Goal: Find specific page/section: Find specific page/section

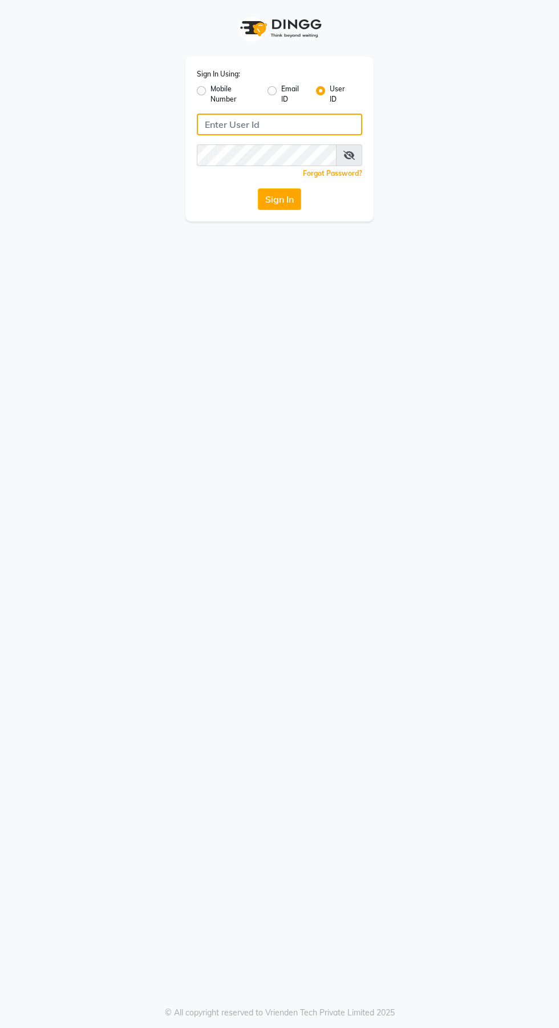
click at [274, 124] on input "Username" at bounding box center [279, 125] width 165 height 22
type input "Jhbilaspur"
click at [258, 188] on button "Sign In" at bounding box center [279, 199] width 43 height 22
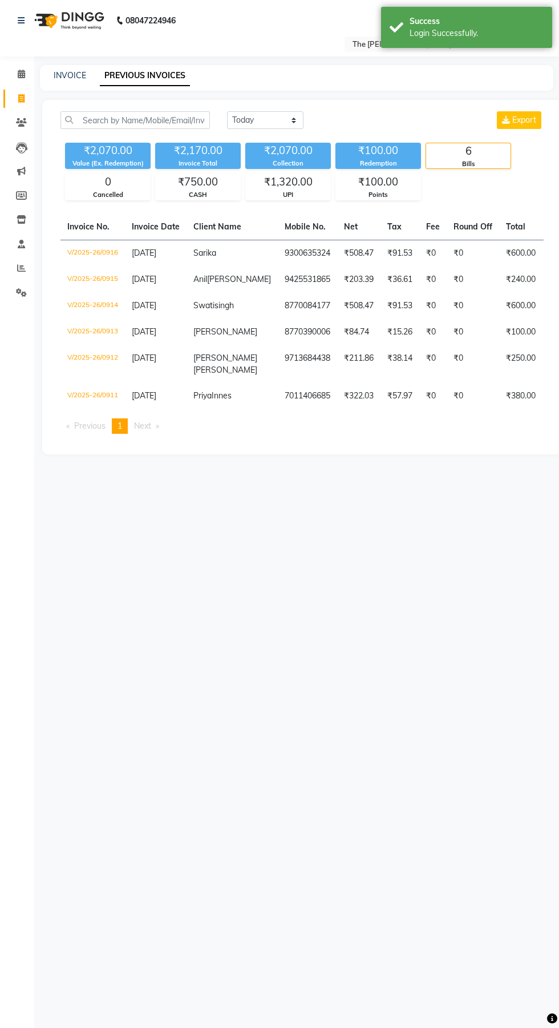
click at [381, 601] on div "08047224946 Select Location × The Jawed Habib Sarkanda, Bilaspur WhatsApp Statu…" at bounding box center [279, 514] width 559 height 1028
click at [100, 314] on td "V/2025-26/0914" at bounding box center [92, 306] width 64 height 26
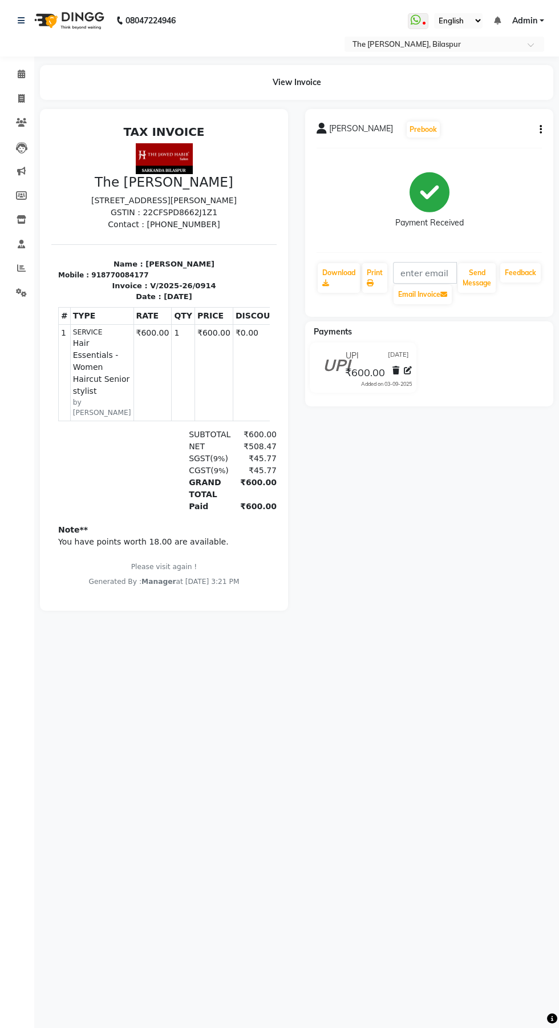
click at [211, 572] on p "Please visit again !" at bounding box center [164, 566] width 212 height 10
copy div "918770084177"
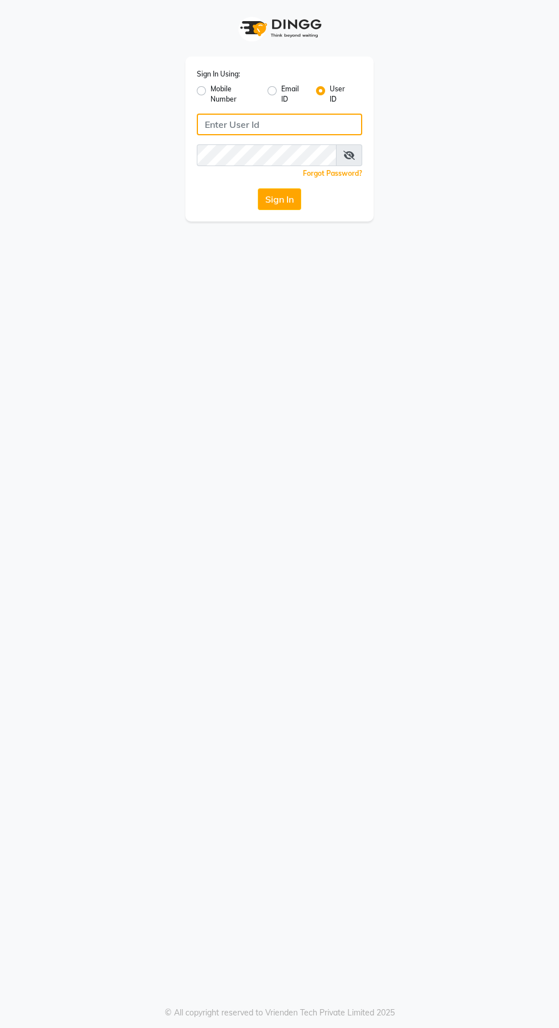
click at [318, 120] on input "Username" at bounding box center [279, 125] width 165 height 22
type input "Jhbilaspur"
click at [258, 188] on button "Sign In" at bounding box center [279, 199] width 43 height 22
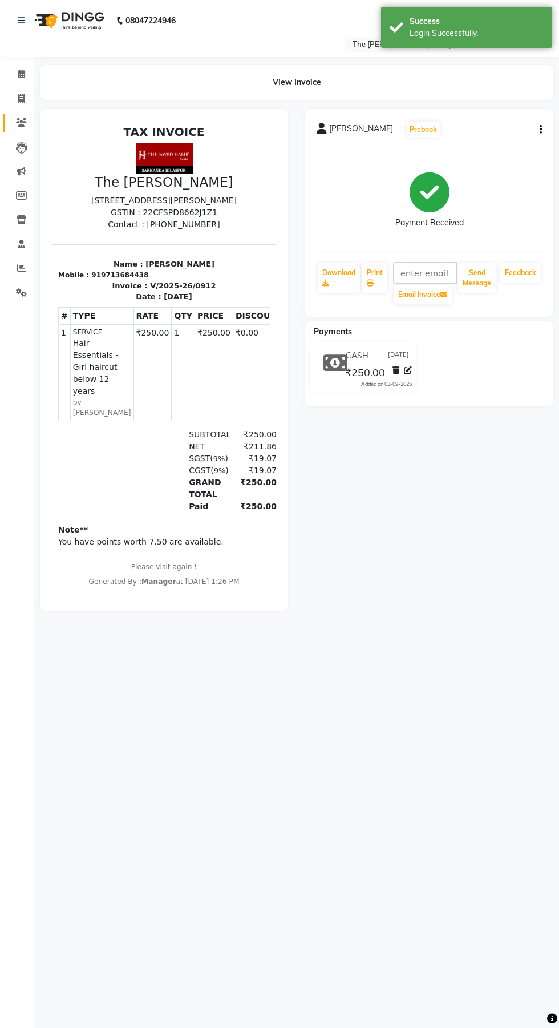
click at [21, 122] on icon at bounding box center [21, 122] width 11 height 9
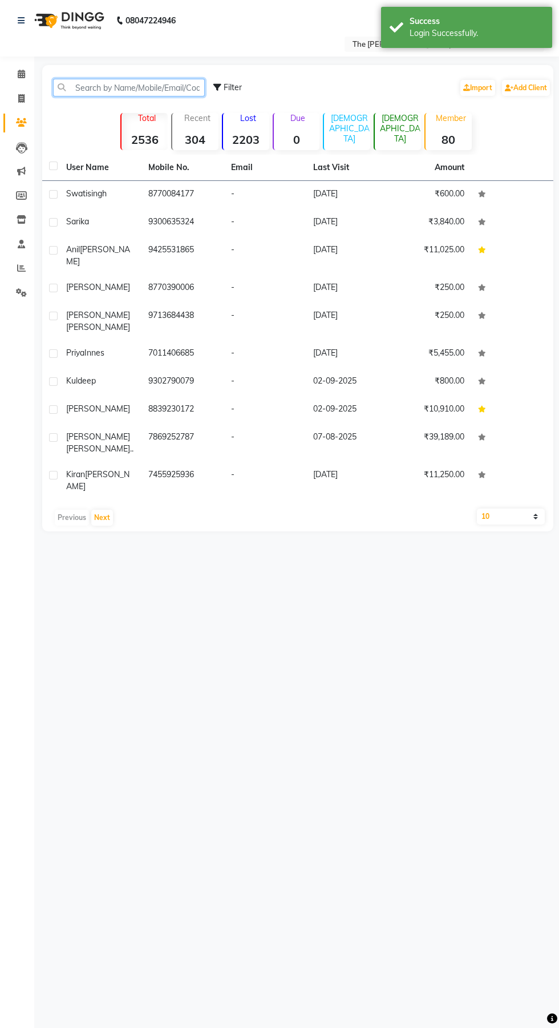
click at [148, 87] on input "text" at bounding box center [129, 88] width 152 height 18
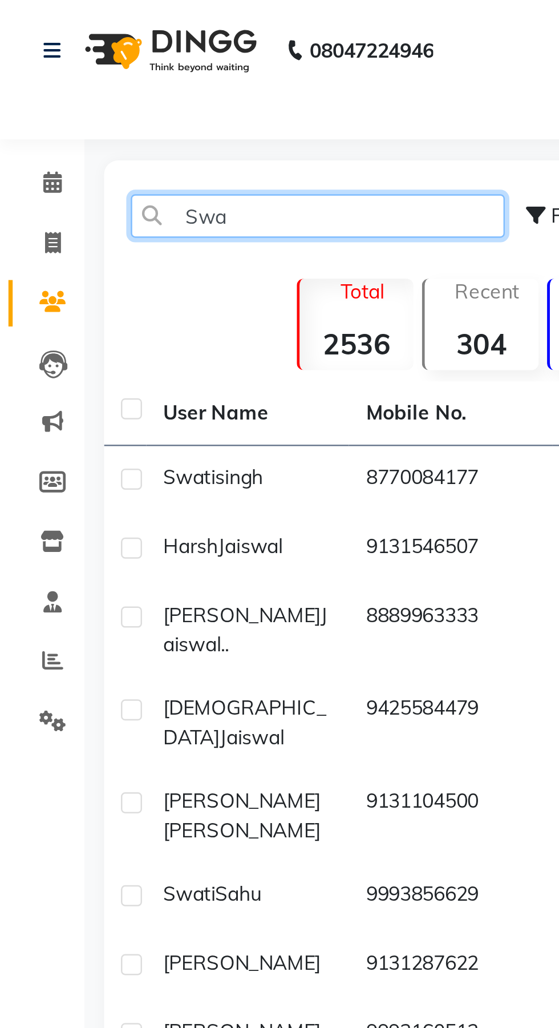
type input "Swati"
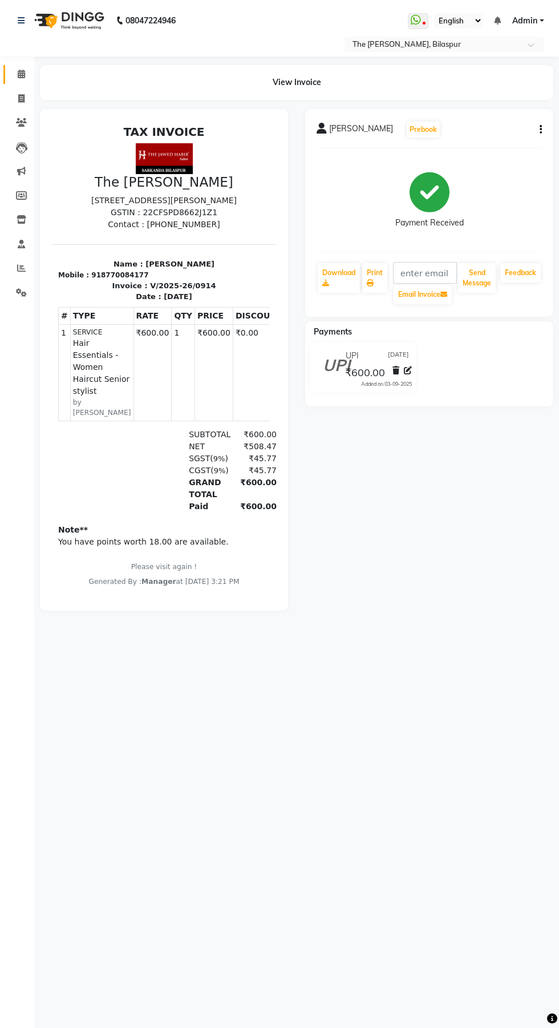
click at [26, 72] on span at bounding box center [21, 74] width 20 height 13
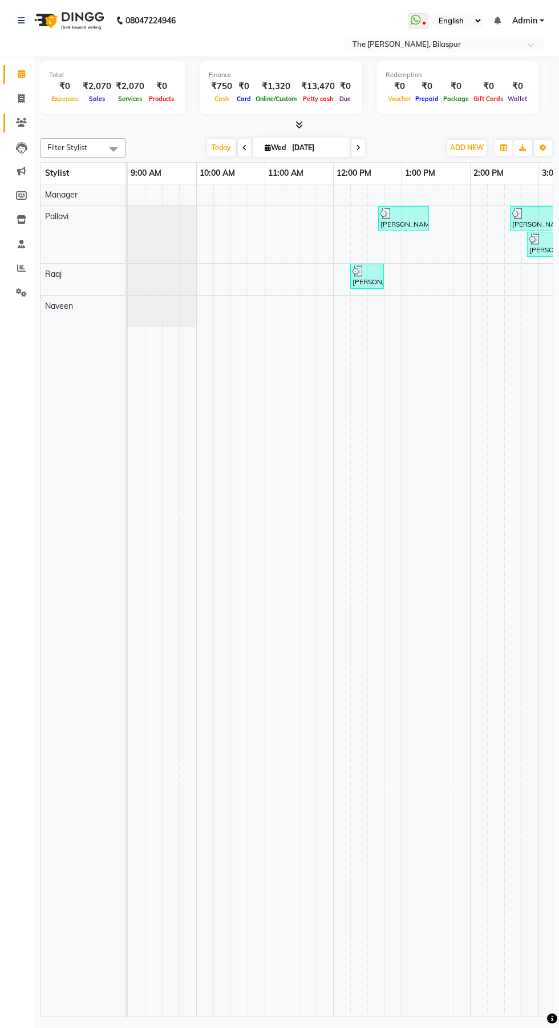
click at [21, 122] on icon at bounding box center [21, 122] width 11 height 9
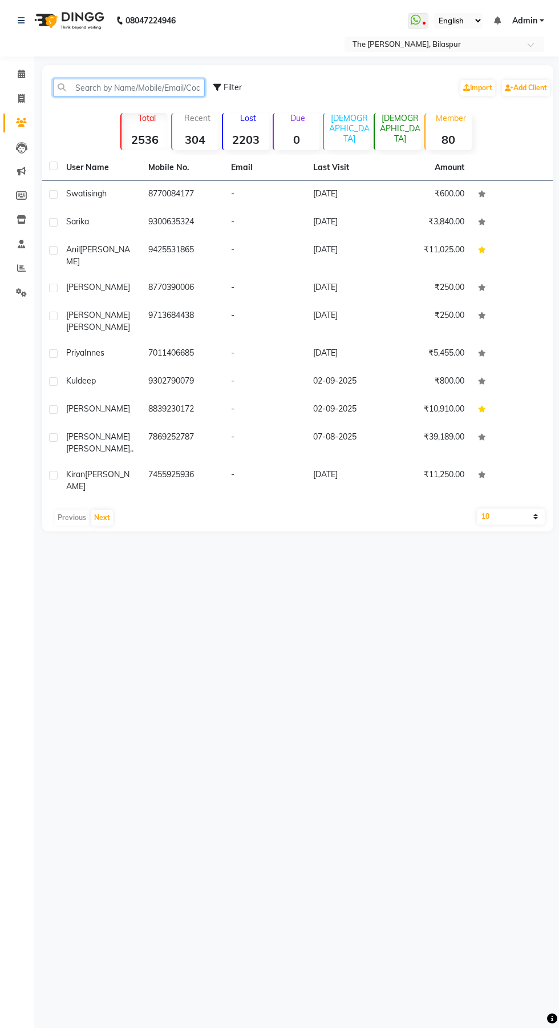
click at [130, 88] on input "text" at bounding box center [129, 88] width 152 height 18
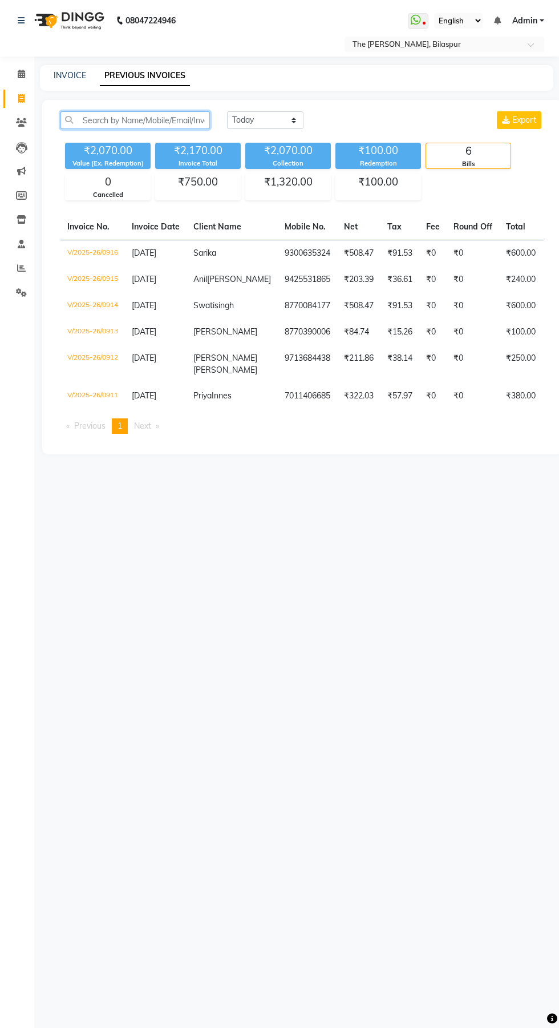
click at [165, 120] on input "text" at bounding box center [134, 120] width 149 height 18
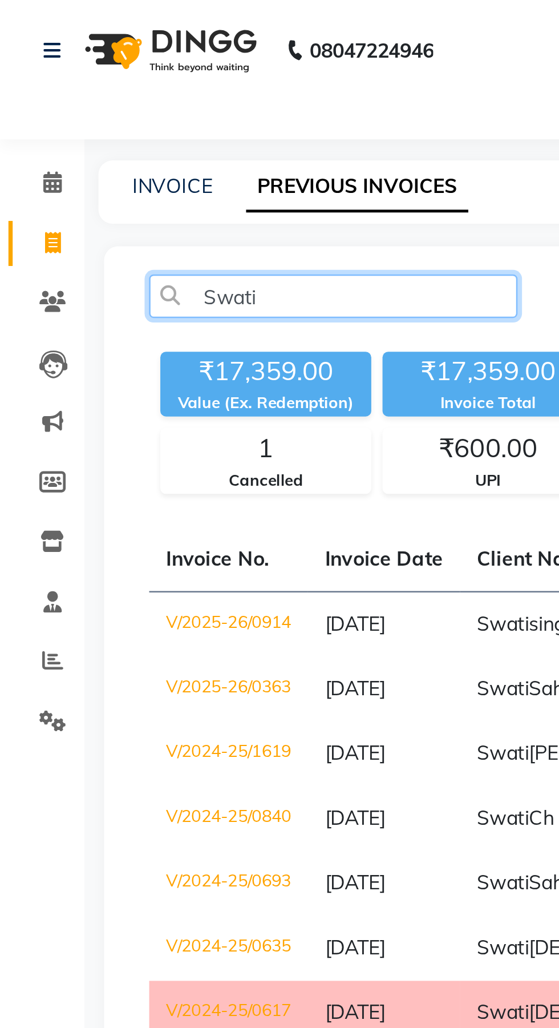
type input "Swati"
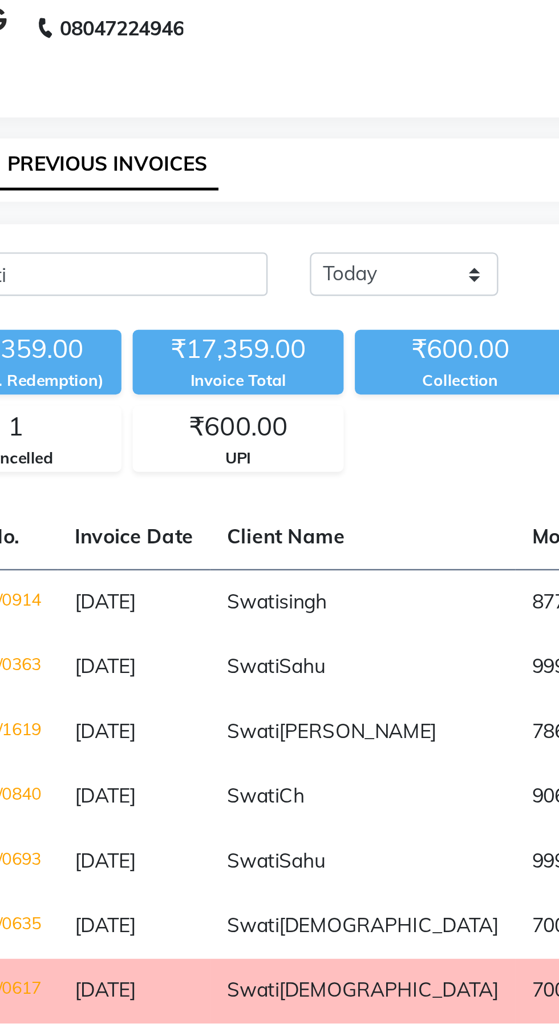
click at [125, 319] on td "V/2024-25/1619" at bounding box center [92, 306] width 64 height 26
